Goal: Navigation & Orientation: Find specific page/section

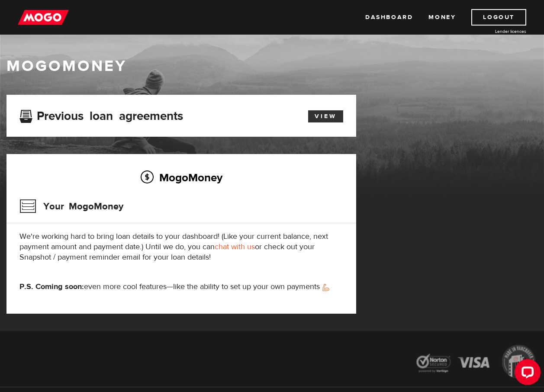
click at [331, 115] on link "View" at bounding box center [325, 116] width 35 height 12
click at [388, 20] on link "Dashboard" at bounding box center [389, 17] width 48 height 16
click at [390, 19] on link "Dashboard" at bounding box center [389, 17] width 48 height 16
